Goal: Communication & Community: Answer question/provide support

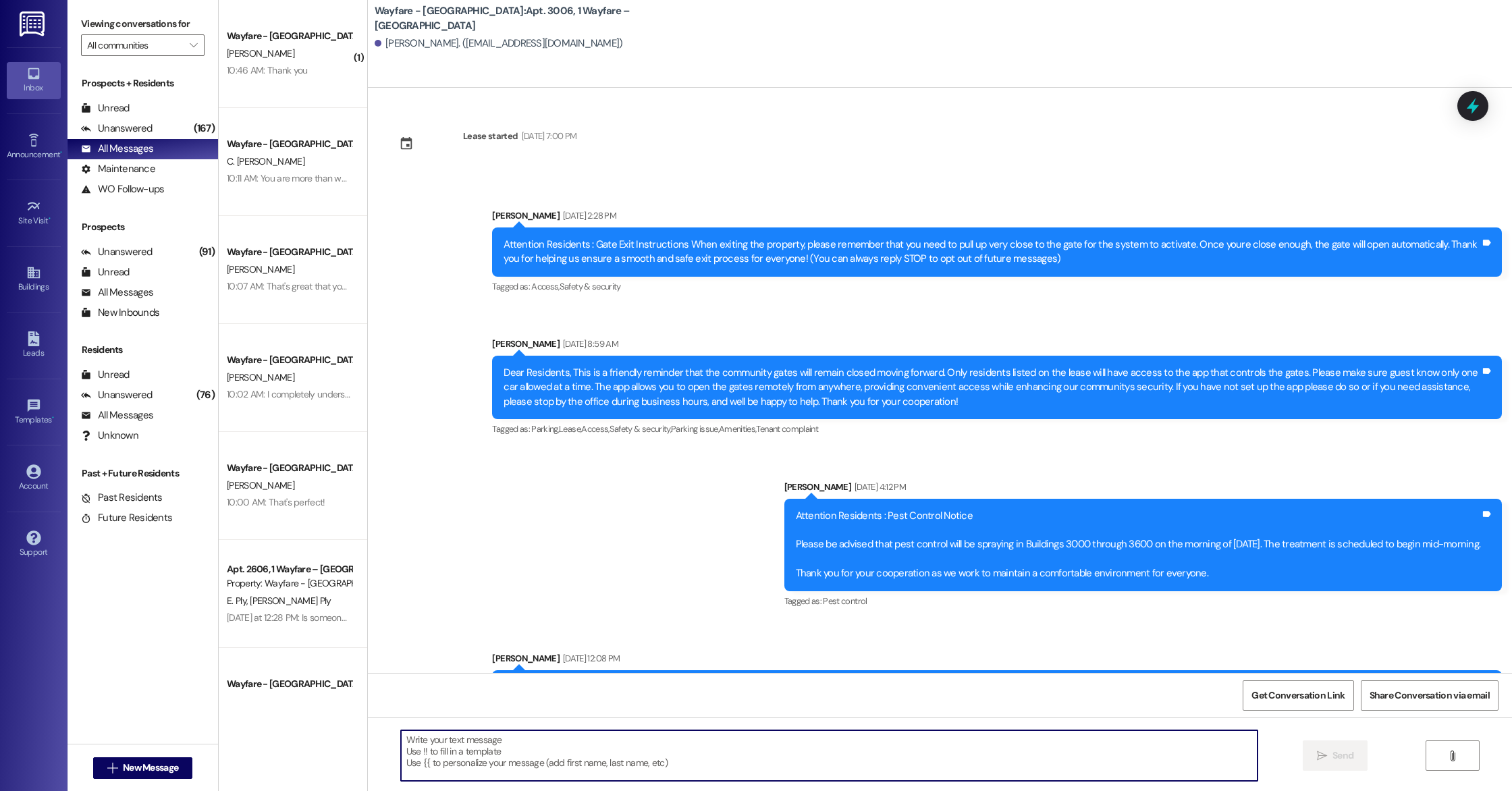
scroll to position [8489, 0]
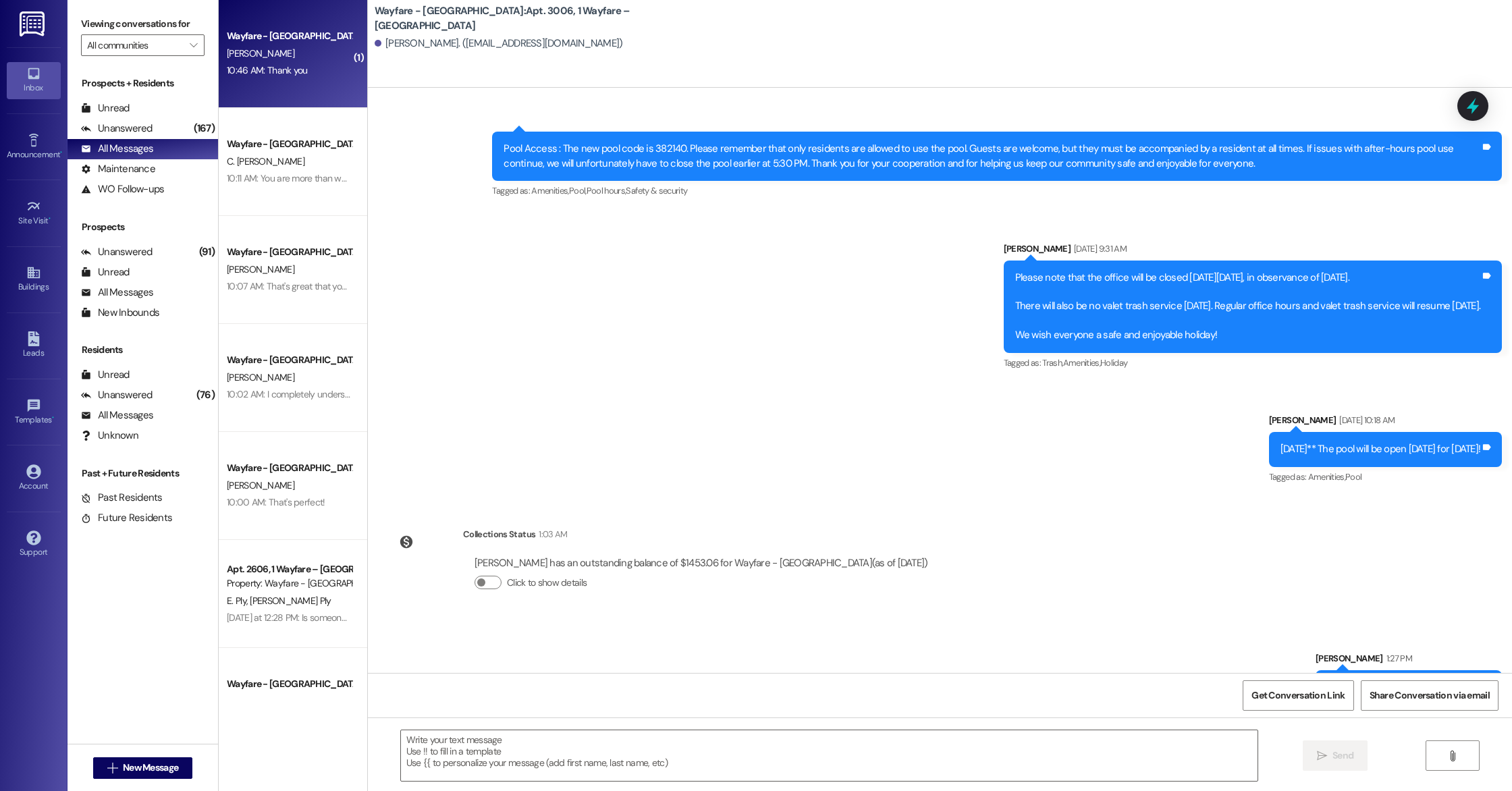
click at [281, 88] on div "Wayfare - [GEOGRAPHIC_DATA] [PERSON_NAME] 10:46 AM: Thank you 10:46 AM: Thank y…" at bounding box center [292, 53] width 149 height 108
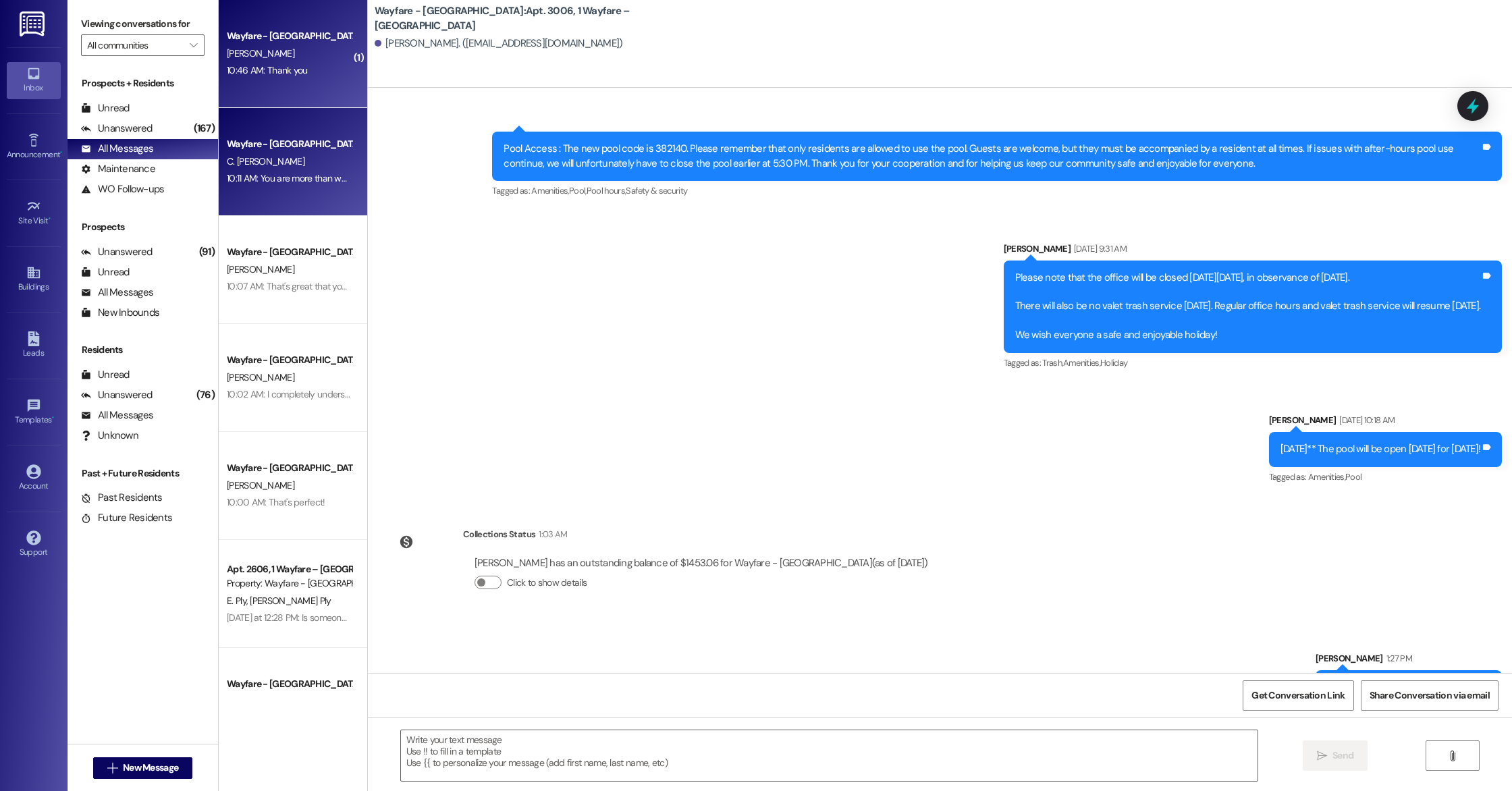
click at [284, 156] on div "C. [PERSON_NAME]" at bounding box center [289, 161] width 127 height 17
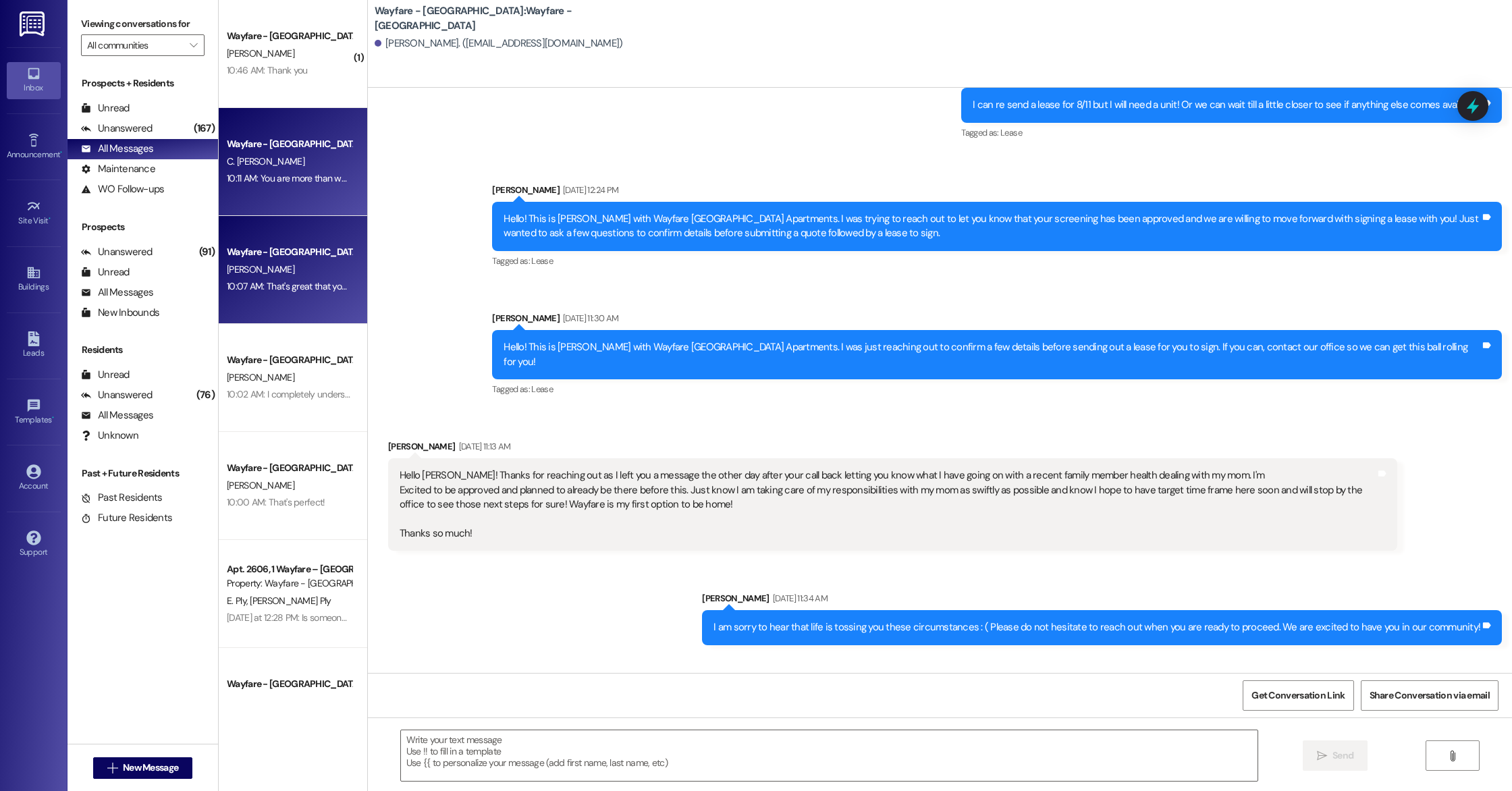
click at [285, 251] on div "Wayfare - [GEOGRAPHIC_DATA]" at bounding box center [289, 252] width 125 height 14
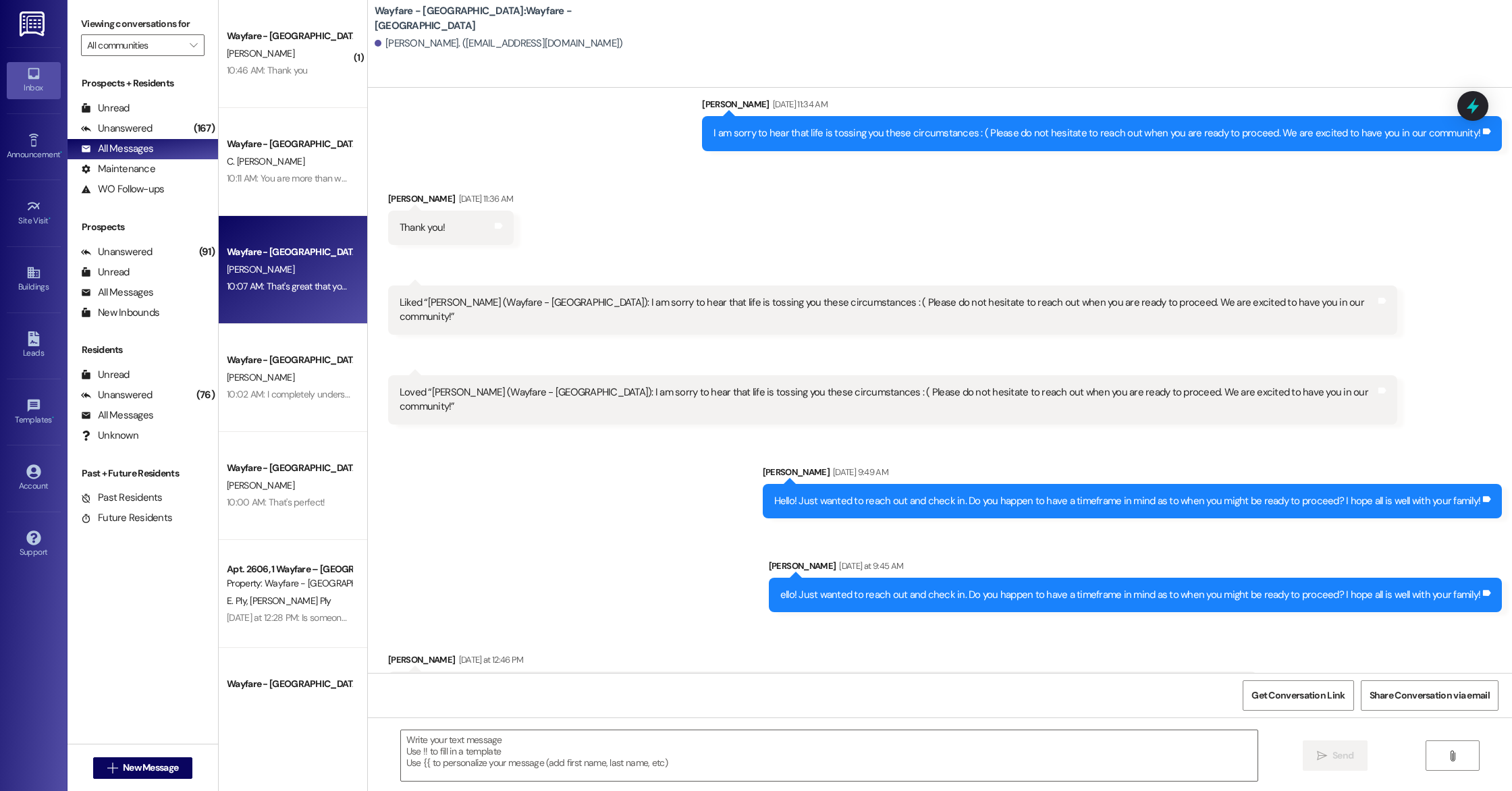
scroll to position [2147, 0]
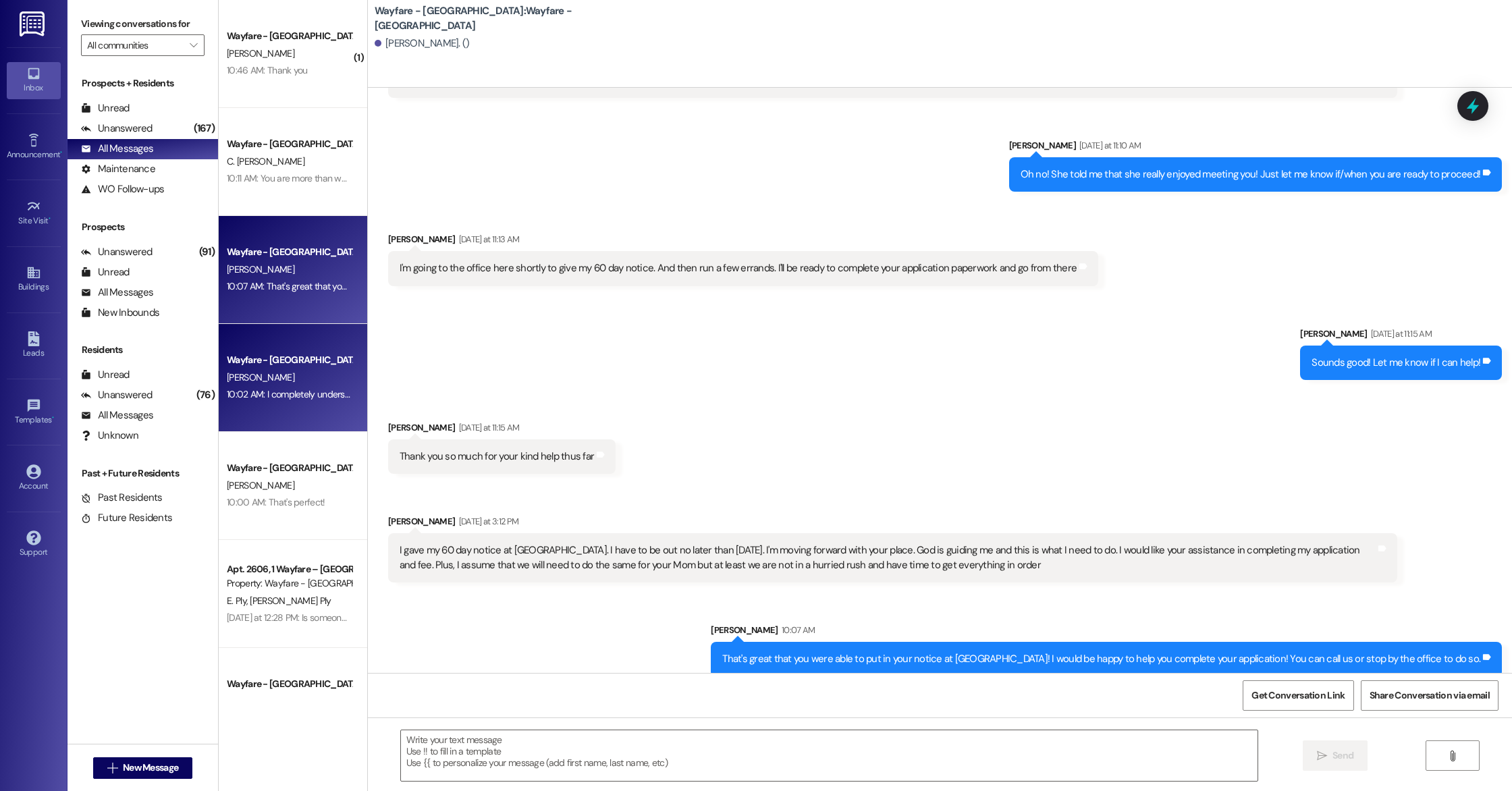
click at [296, 384] on div "[PERSON_NAME]" at bounding box center [289, 377] width 127 height 17
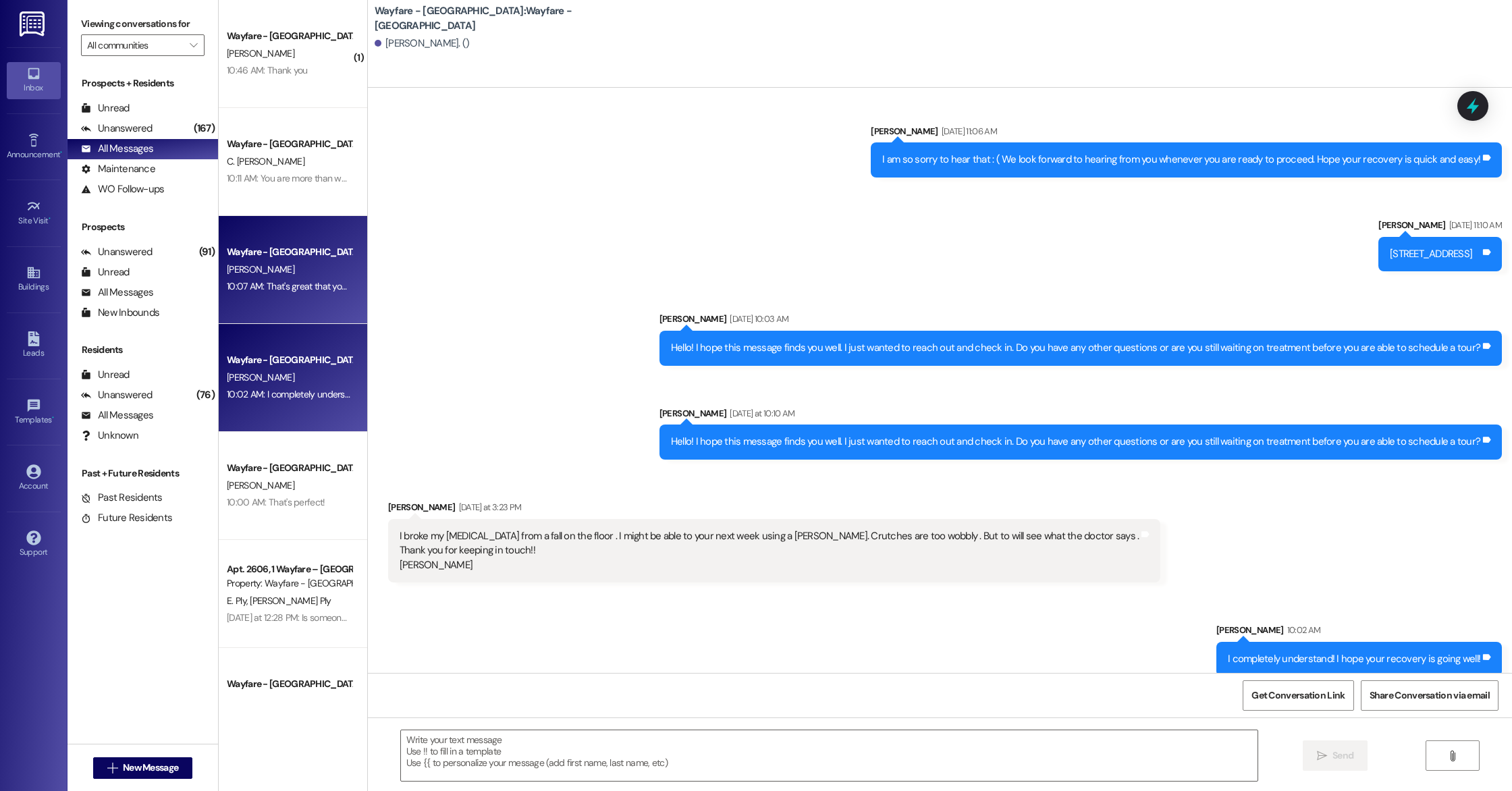
click at [287, 300] on div "Wayfare - [GEOGRAPHIC_DATA] [PERSON_NAME] 10:07 AM: That's great that you were …" at bounding box center [292, 270] width 149 height 108
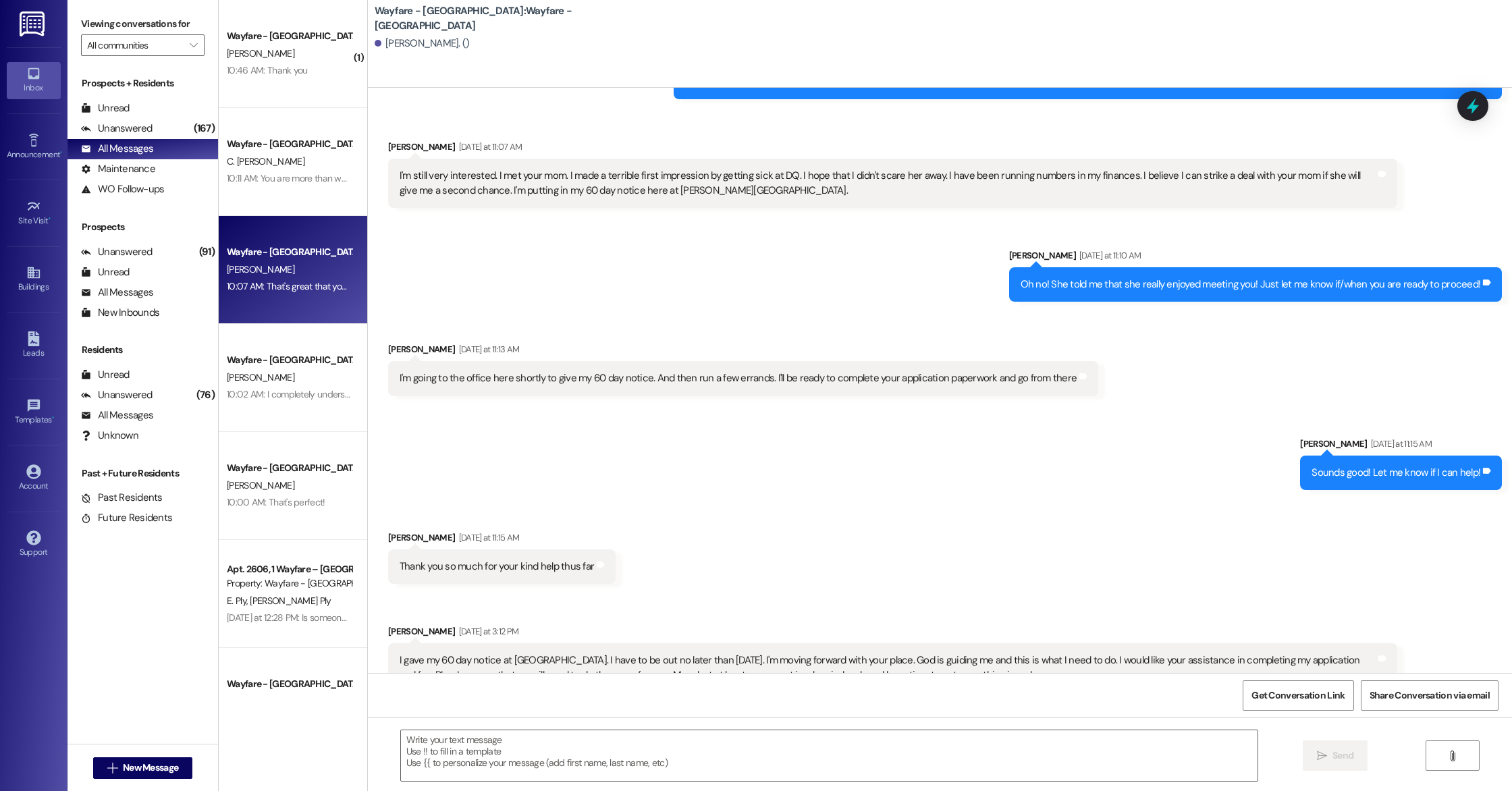
scroll to position [2052, 0]
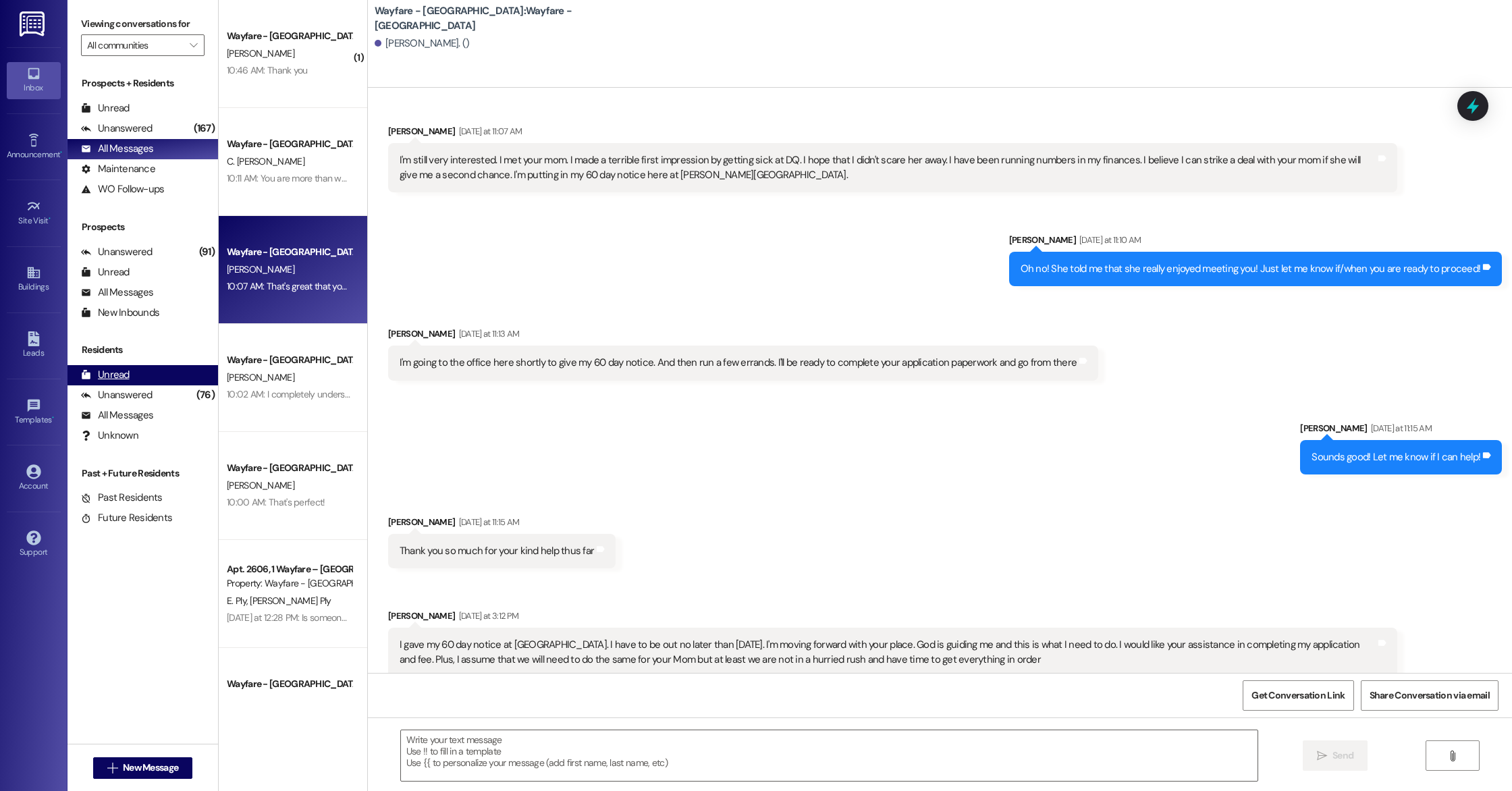
click at [122, 376] on div "Unread" at bounding box center [105, 375] width 49 height 14
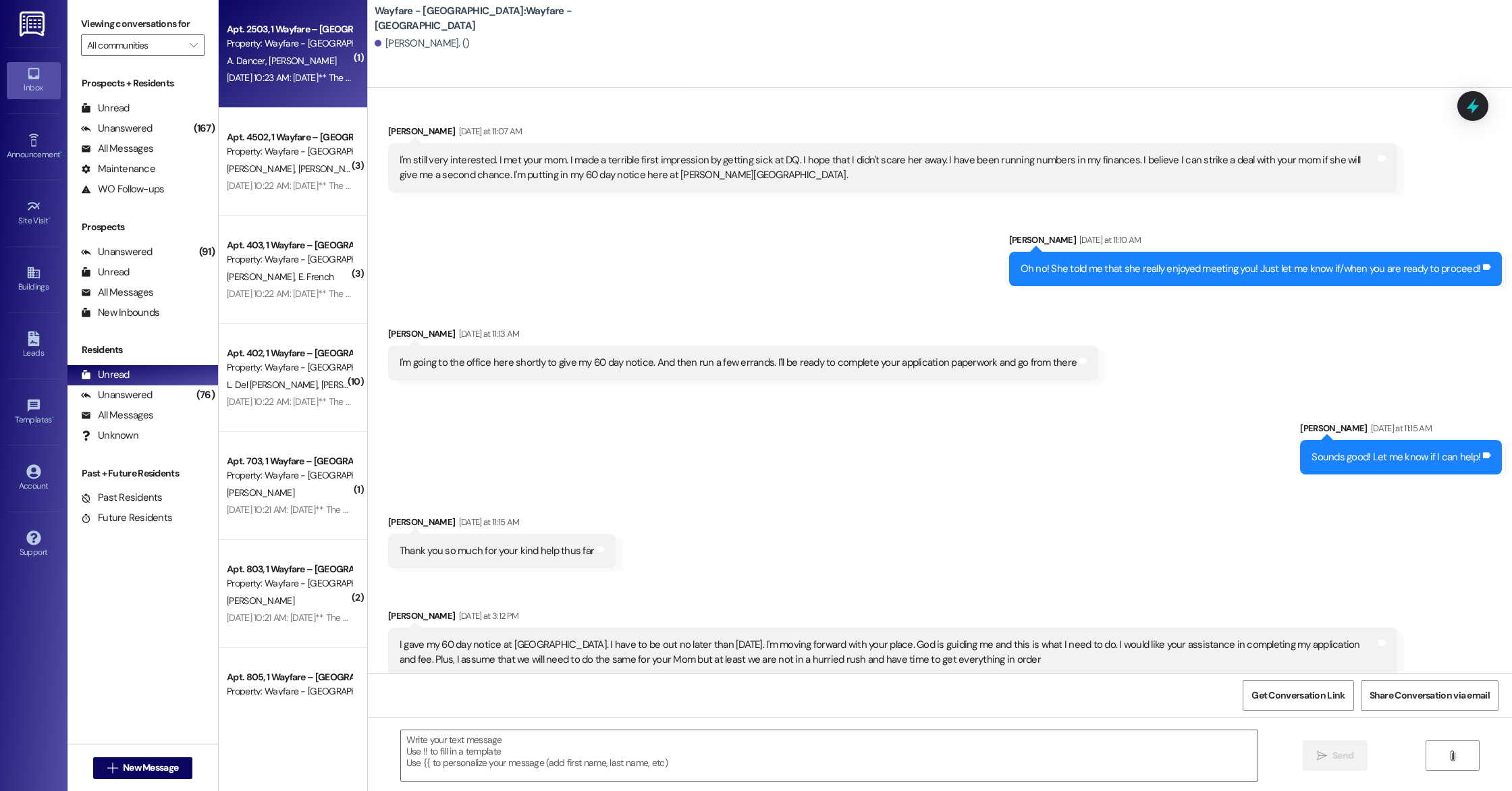
click at [272, 65] on span "[PERSON_NAME]" at bounding box center [303, 61] width 68 height 12
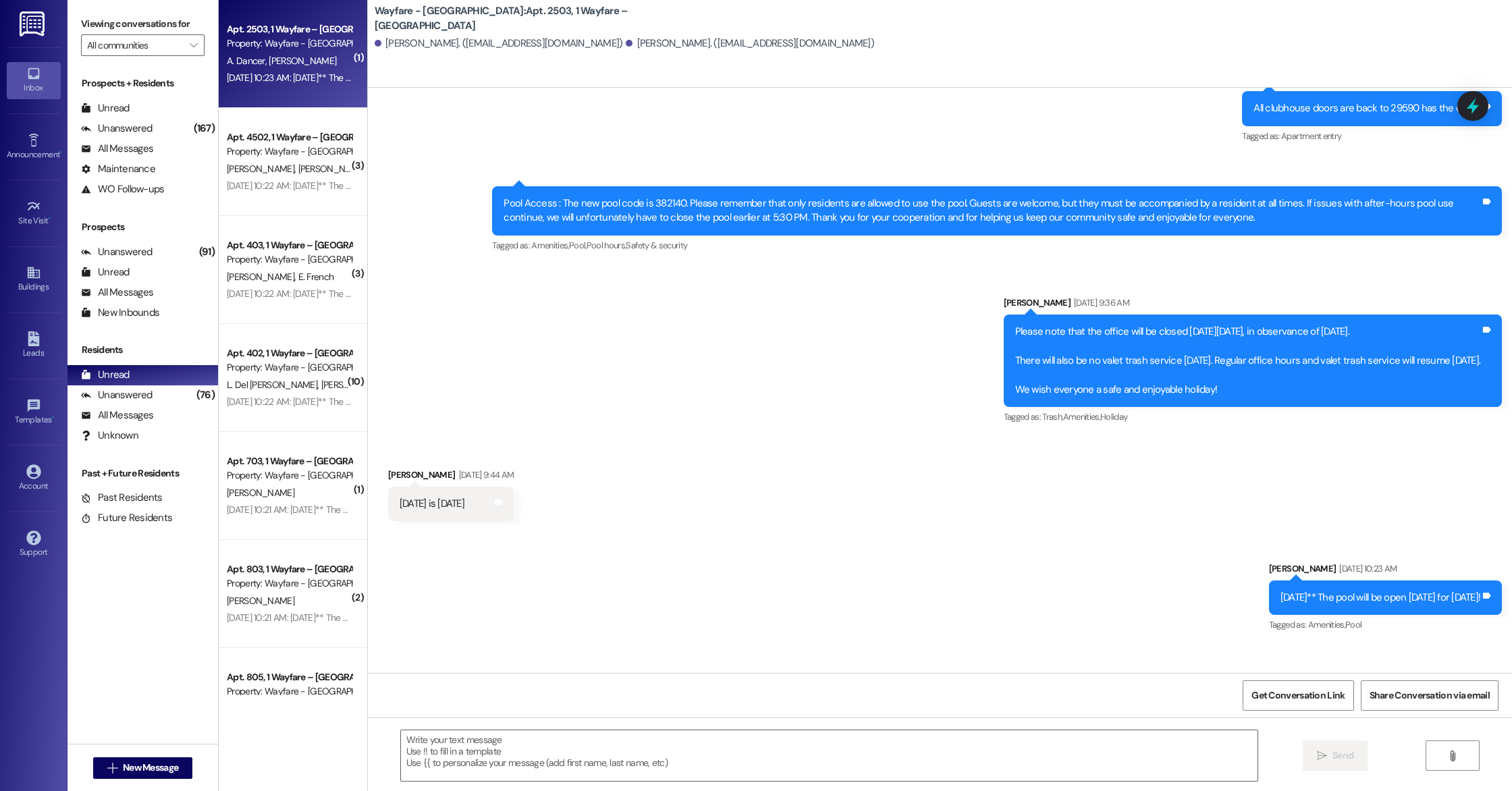
scroll to position [1058, 0]
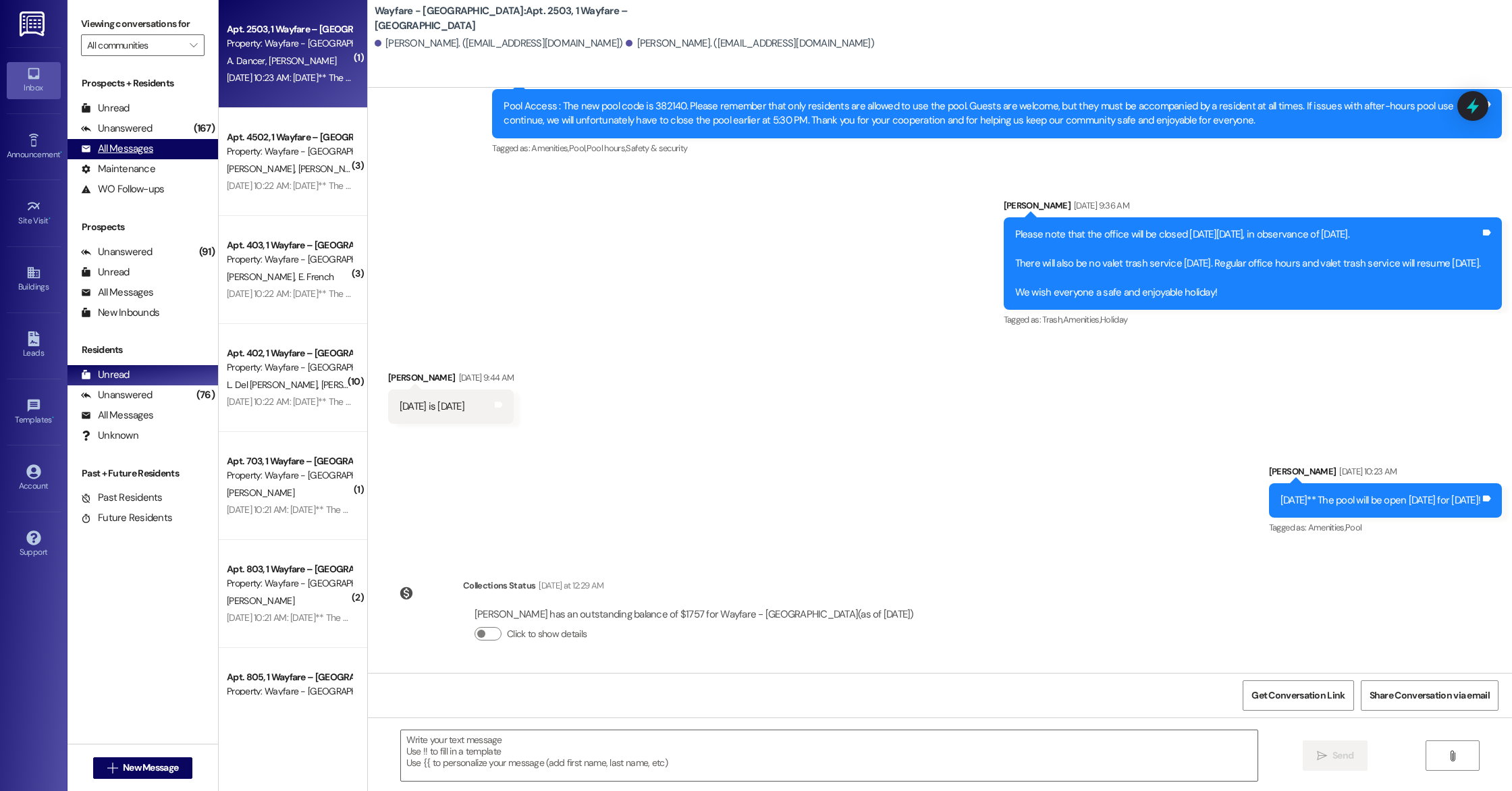
click at [134, 145] on div "All Messages" at bounding box center [117, 149] width 72 height 14
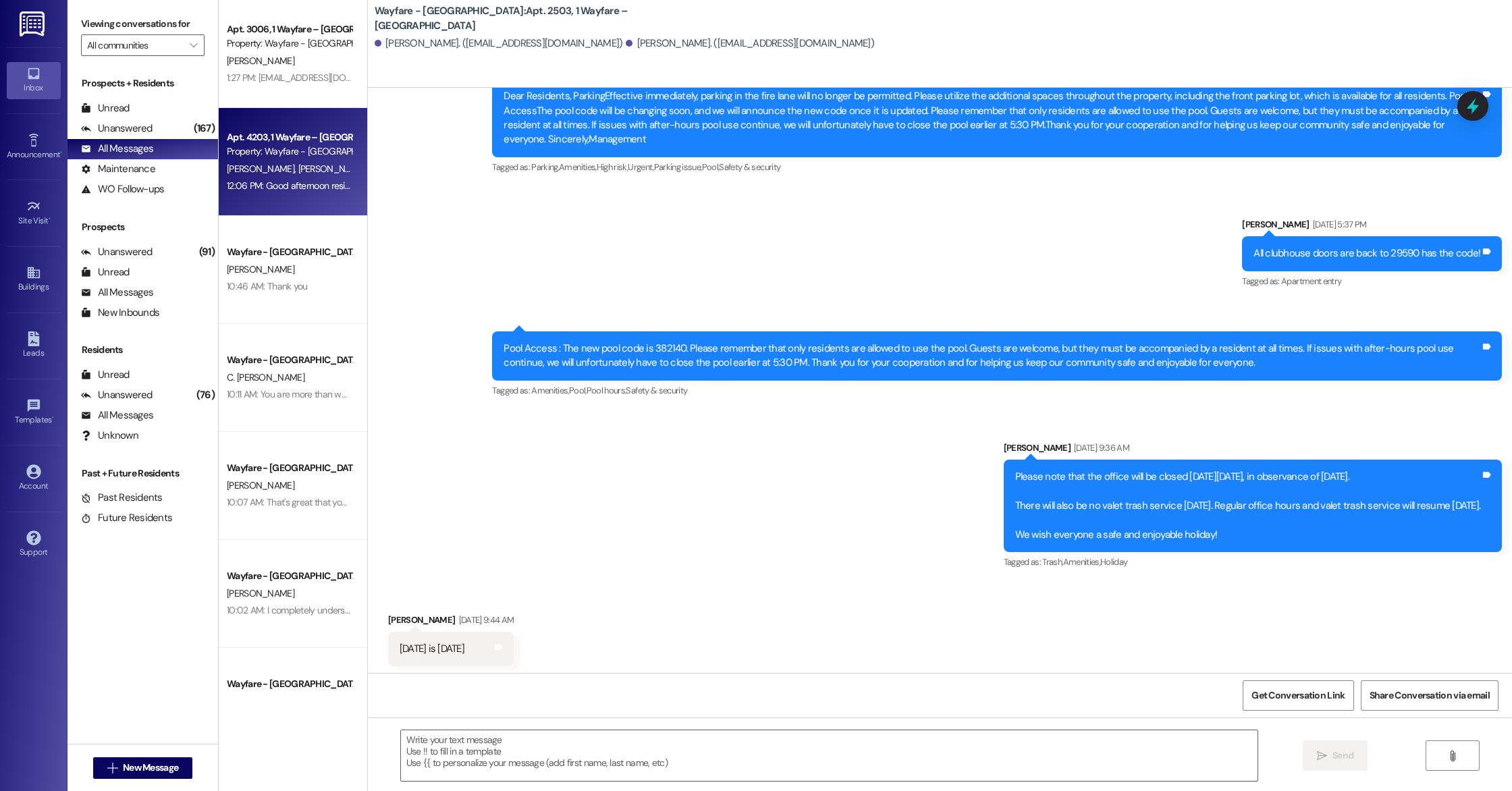
scroll to position [819, 0]
